Goal: Task Accomplishment & Management: Manage account settings

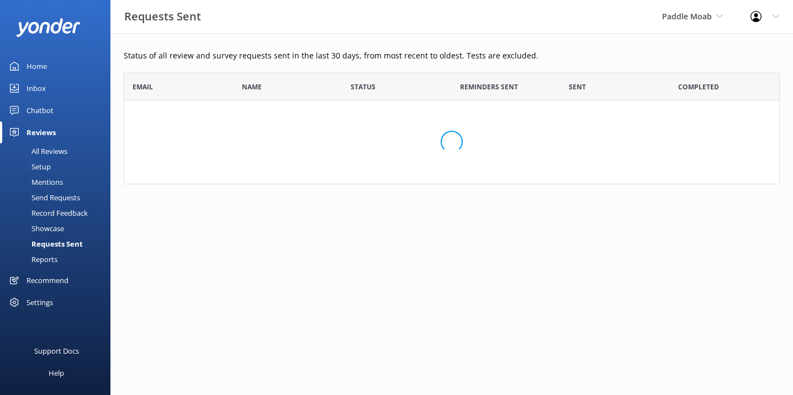
scroll to position [112, 656]
click at [700, 9] on div "Paddle Moab [PERSON_NAME] Adventure Co Cool Tours Inc Tongariro River Rafting Y…" at bounding box center [692, 16] width 88 height 33
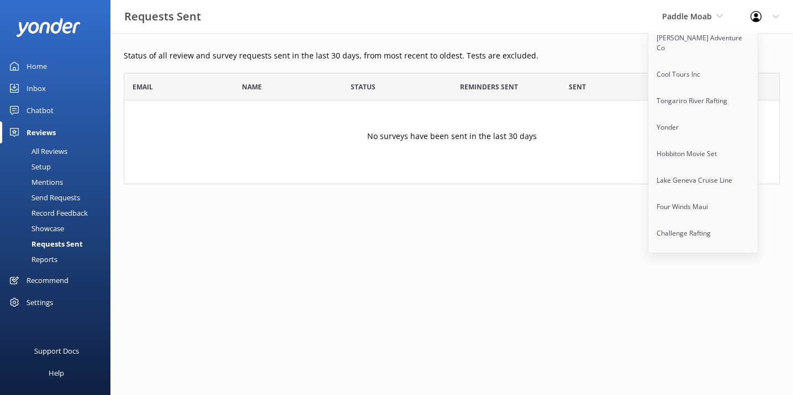
scroll to position [0, 0]
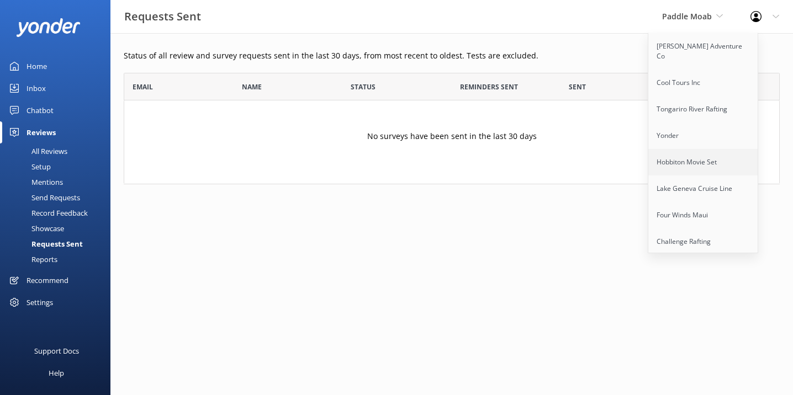
click at [691, 154] on link "Hobbiton Movie Set" at bounding box center [703, 162] width 110 height 27
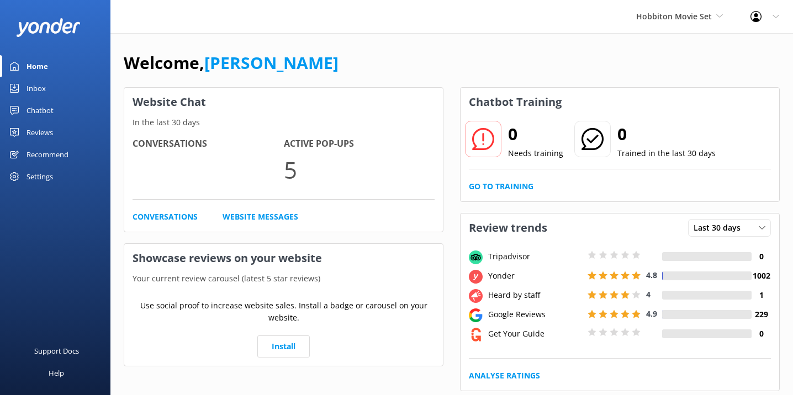
click at [46, 130] on div "Reviews" at bounding box center [40, 133] width 27 height 22
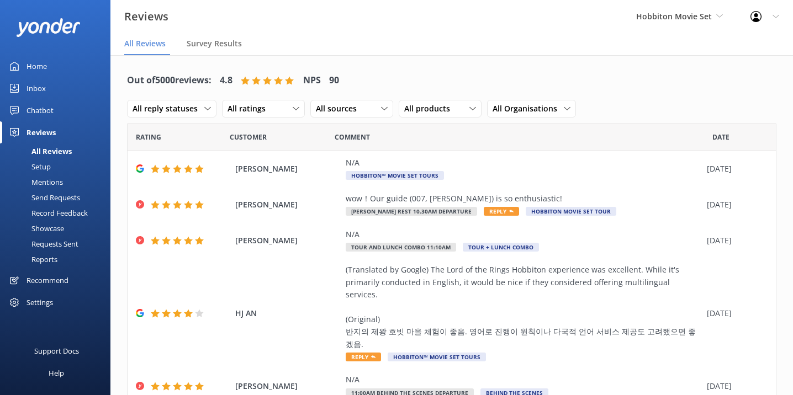
click at [62, 245] on div "Requests Sent" at bounding box center [43, 243] width 72 height 15
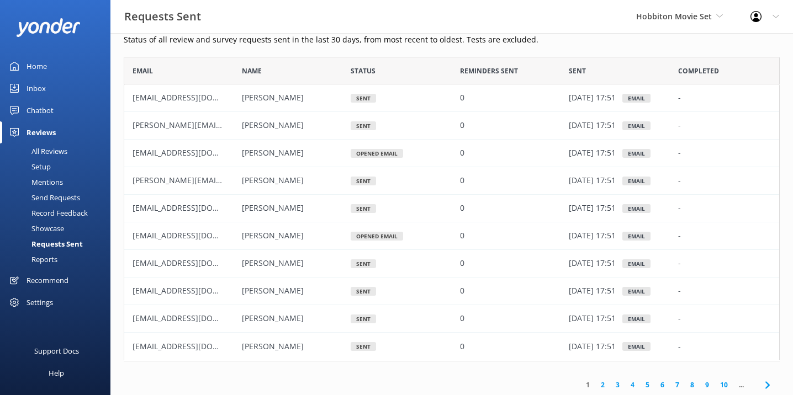
scroll to position [14, 0]
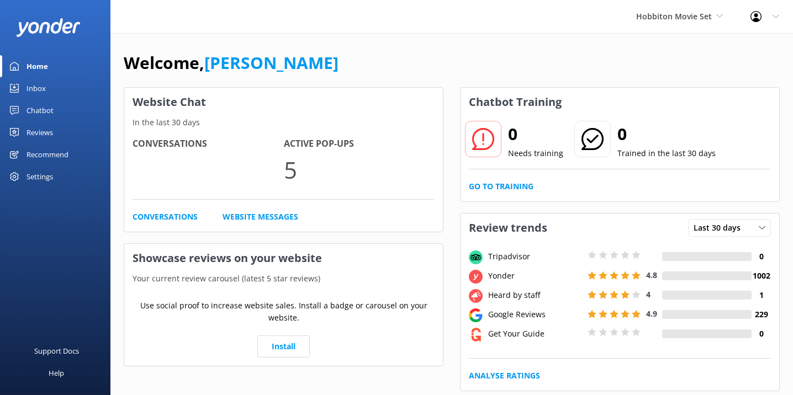
click at [701, 23] on div "Hobbiton Movie Set Kendall's Adventure Co Cool Tours Inc Tongariro River Raftin…" at bounding box center [680, 16] width 114 height 33
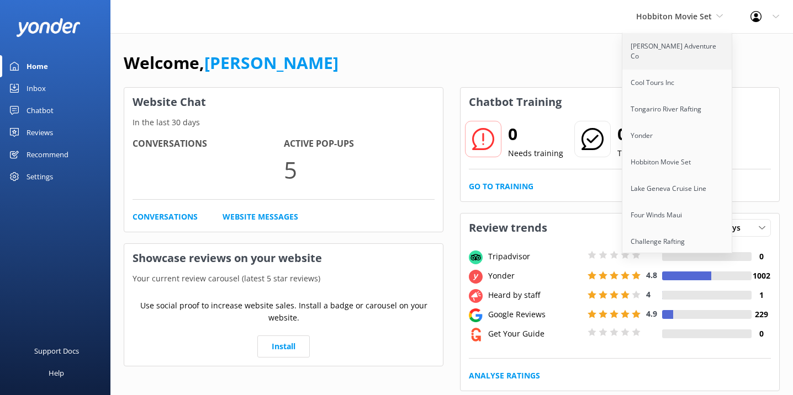
click at [682, 49] on link "[PERSON_NAME] Adventure Co" at bounding box center [678, 51] width 110 height 36
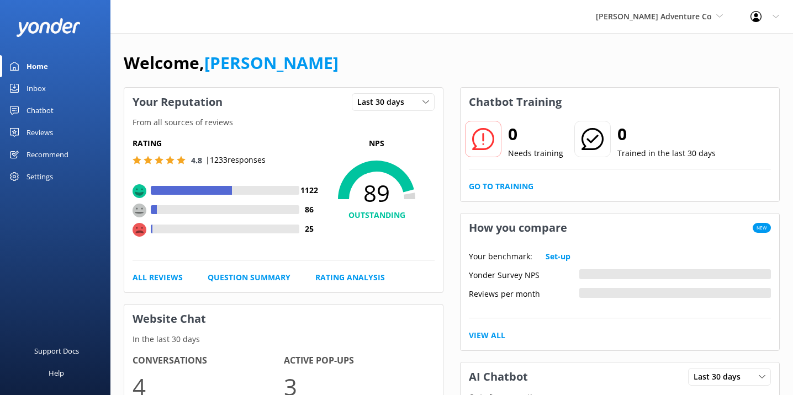
click at [52, 177] on div "Settings" at bounding box center [40, 177] width 27 height 22
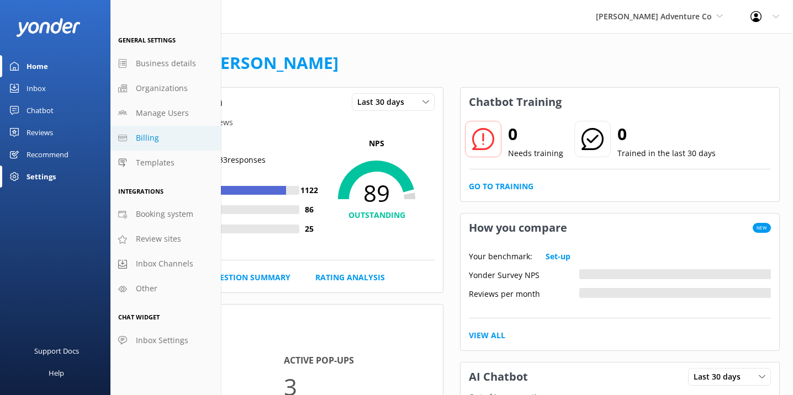
click at [145, 137] on span "Billing" at bounding box center [147, 138] width 23 height 12
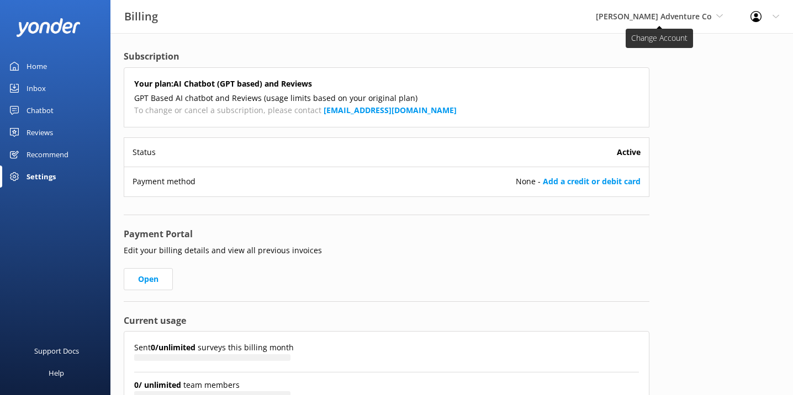
click at [700, 22] on span "[PERSON_NAME] Adventure Co" at bounding box center [659, 16] width 127 height 12
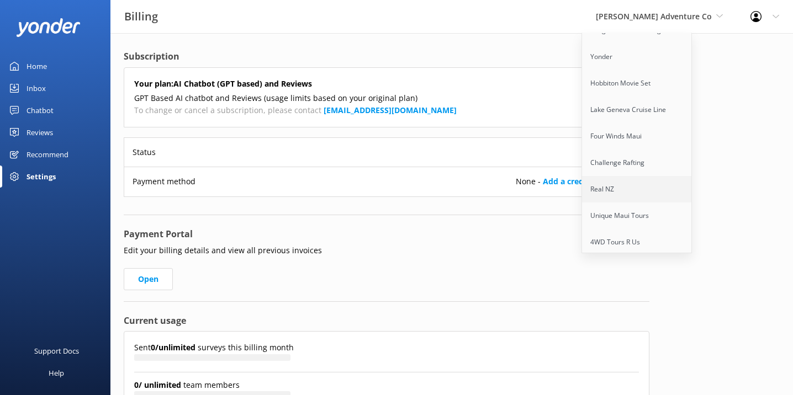
scroll to position [78, 0]
click at [658, 151] on link "Challenge Rafting" at bounding box center [637, 164] width 110 height 27
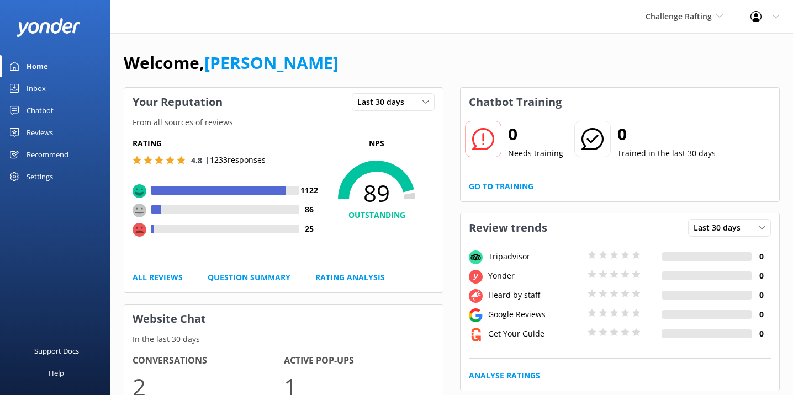
click at [54, 176] on div "Settings" at bounding box center [55, 177] width 110 height 22
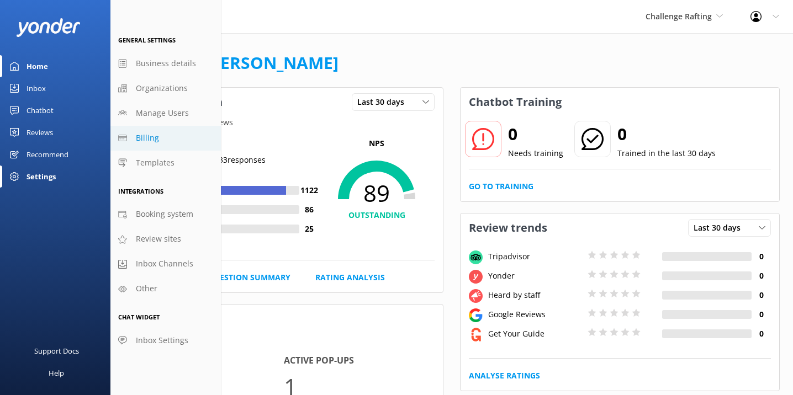
click at [159, 134] on link "Billing" at bounding box center [165, 138] width 110 height 25
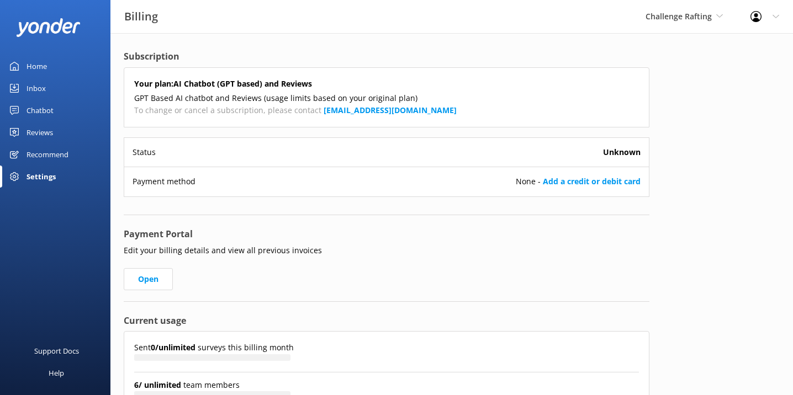
click at [47, 65] on link "Home" at bounding box center [55, 66] width 110 height 22
